Goal: Information Seeking & Learning: Understand process/instructions

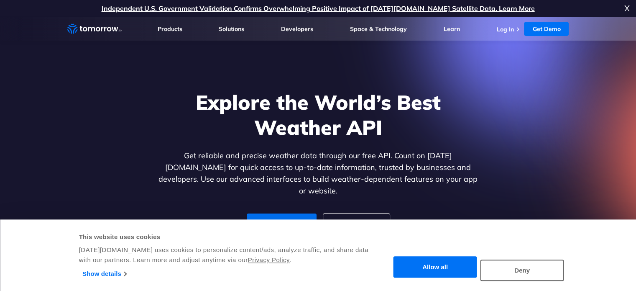
scroll to position [70, 0]
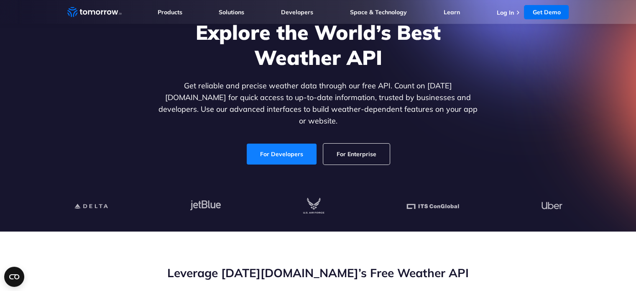
click at [274, 151] on link "For Developers" at bounding box center [282, 153] width 70 height 21
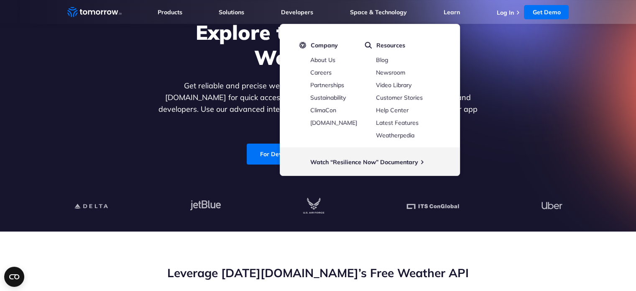
click at [550, 85] on div "Explore the World’s Best Weather API Get reliable and precise weather data thro…" at bounding box center [318, 92] width 515 height 178
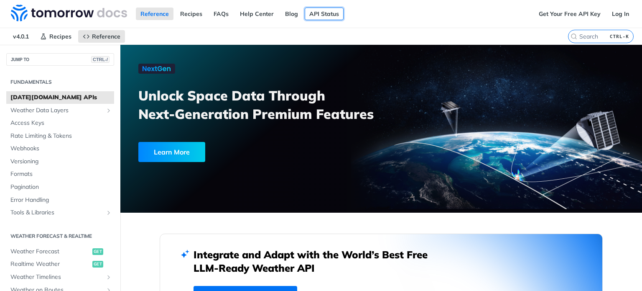
click at [321, 12] on link "API Status" at bounding box center [324, 14] width 39 height 13
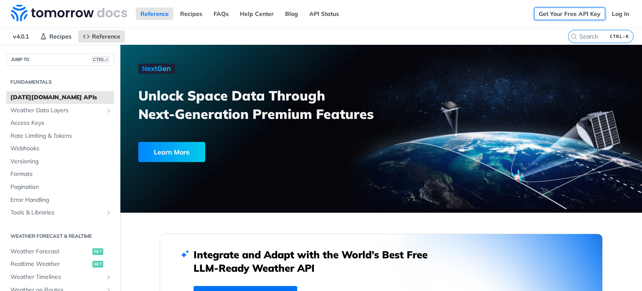
click at [580, 15] on link "Get Your Free API Key" at bounding box center [569, 14] width 71 height 13
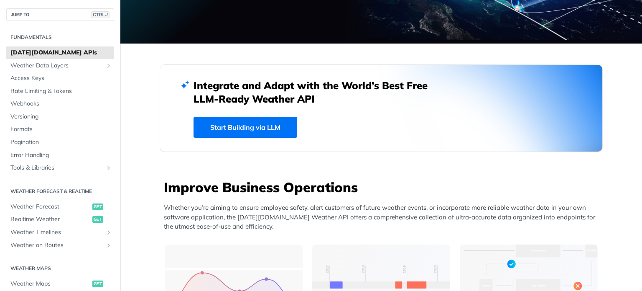
scroll to position [344, 0]
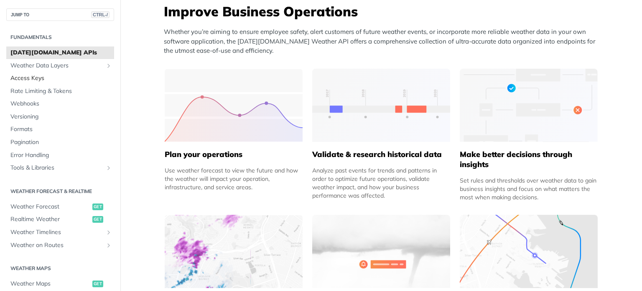
click at [43, 82] on span "Access Keys" at bounding box center [61, 78] width 102 height 8
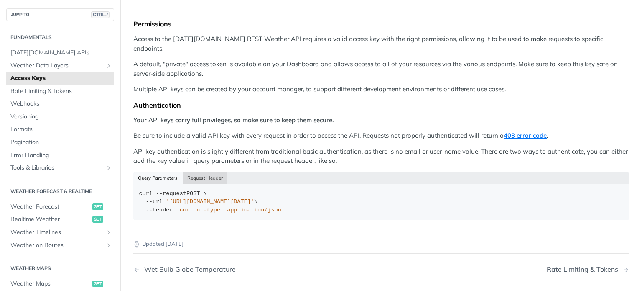
scroll to position [79, 0]
click at [201, 171] on button "Request Header" at bounding box center [205, 177] width 45 height 12
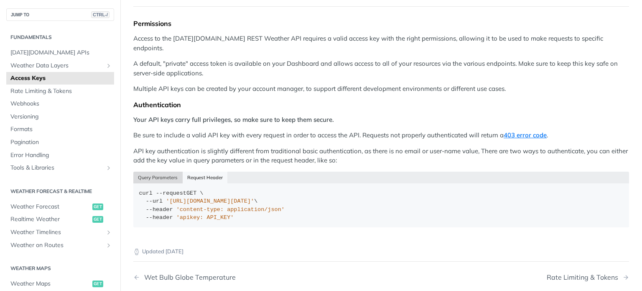
click at [166, 171] on button "Query Parameters" at bounding box center [157, 177] width 49 height 12
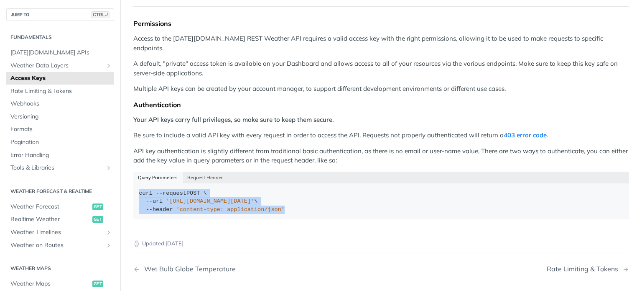
drag, startPoint x: 274, startPoint y: 198, endPoint x: 127, endPoint y: 184, distance: 147.4
click at [127, 184] on article "Access Keys Permissions Access to the Tomorrow.io REST Weather API requires a v…" at bounding box center [381, 155] width 522 height 378
copy div "curl --request POST \ --url 'https://api.tomorrow.io/v4/locations?apikey=API_KE…"
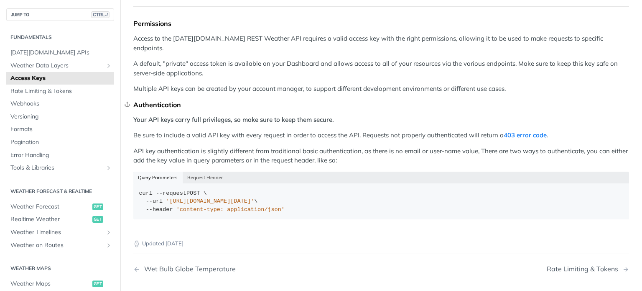
click at [282, 100] on div "Authentication" at bounding box center [381, 104] width 496 height 8
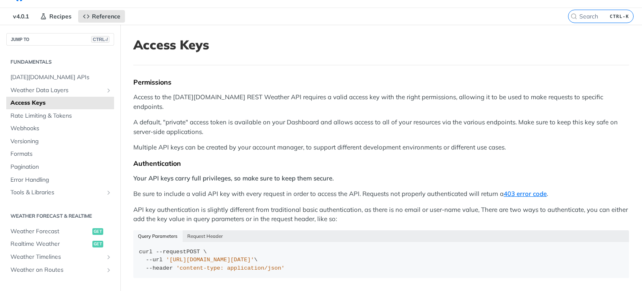
scroll to position [0, 0]
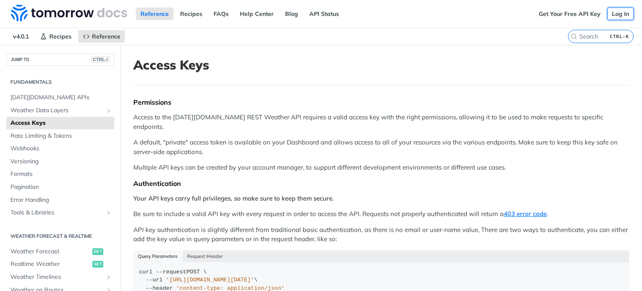
click at [612, 14] on link "Log In" at bounding box center [620, 14] width 26 height 13
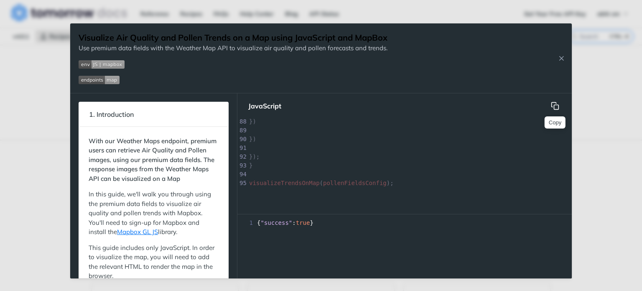
scroll to position [767, 0]
click at [552, 103] on icon "hidden" at bounding box center [555, 106] width 8 height 8
click at [98, 66] on img "Expand image" at bounding box center [102, 64] width 46 height 8
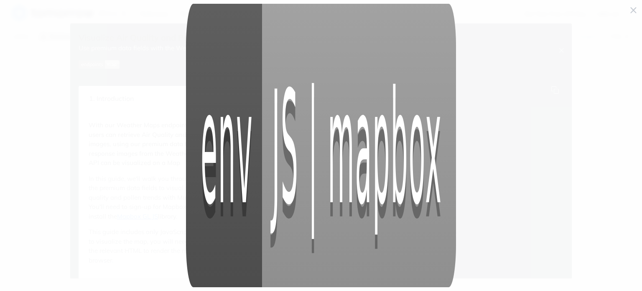
scroll to position [764, 0]
click at [635, 10] on span "Collapse image" at bounding box center [321, 145] width 642 height 291
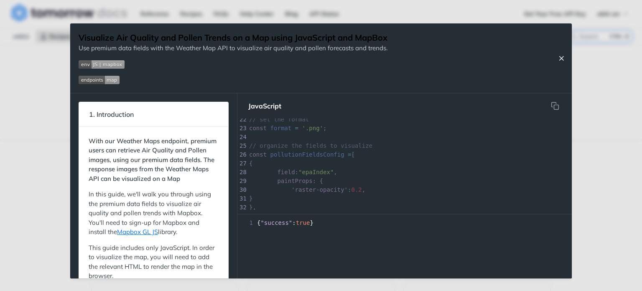
click at [566, 56] on button "Close Recipe" at bounding box center [561, 58] width 13 height 8
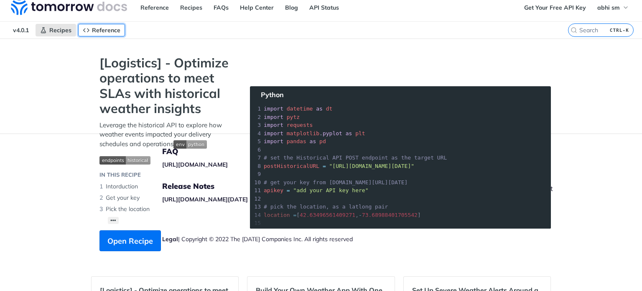
click at [97, 28] on span "Reference" at bounding box center [106, 30] width 28 height 8
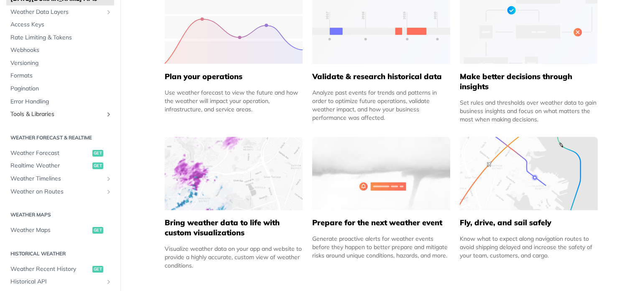
scroll to position [54, 0]
click at [45, 150] on span "Weather Forecast" at bounding box center [50, 153] width 80 height 8
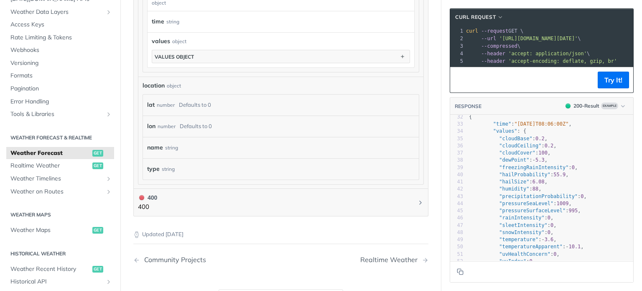
scroll to position [105, 0]
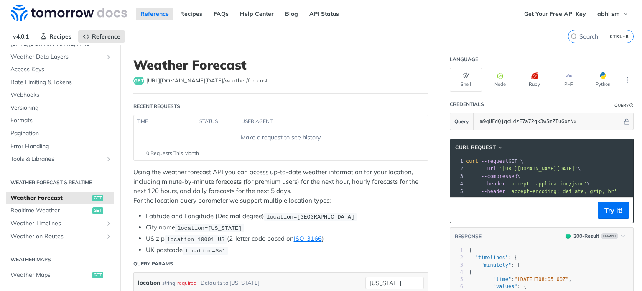
click at [251, 76] on span "https://api.tomorrow.io/v4 /weather/forecast" at bounding box center [207, 80] width 122 height 8
click at [542, 13] on link "Get Your Free API Key" at bounding box center [555, 14] width 71 height 13
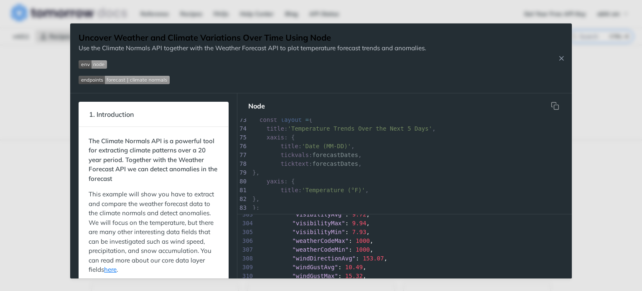
scroll to position [695, 0]
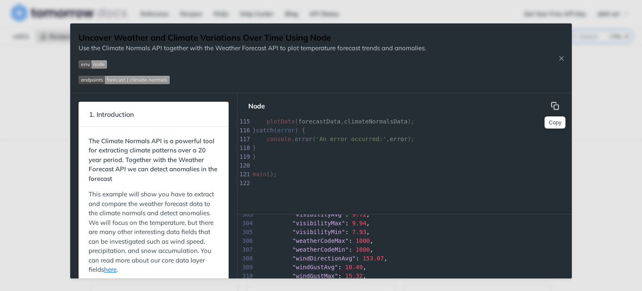
click at [549, 106] on button "Copy" at bounding box center [555, 105] width 17 height 17
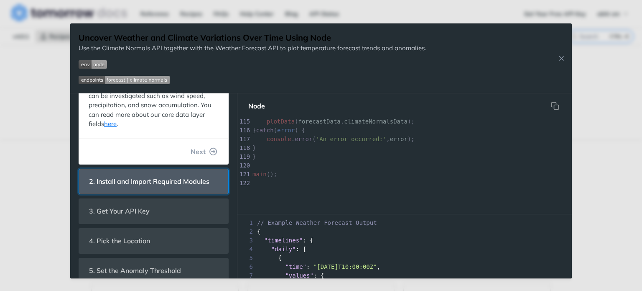
click at [138, 194] on section "2. Install and Import Required Modules We will use node-fetch to query the API …" at bounding box center [154, 180] width 150 height 25
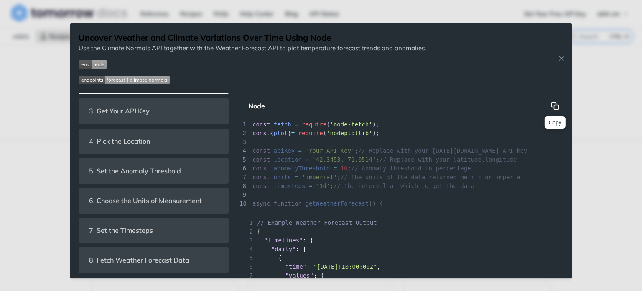
click at [559, 113] on button "Copy" at bounding box center [555, 105] width 17 height 17
